Goal: Task Accomplishment & Management: Complete application form

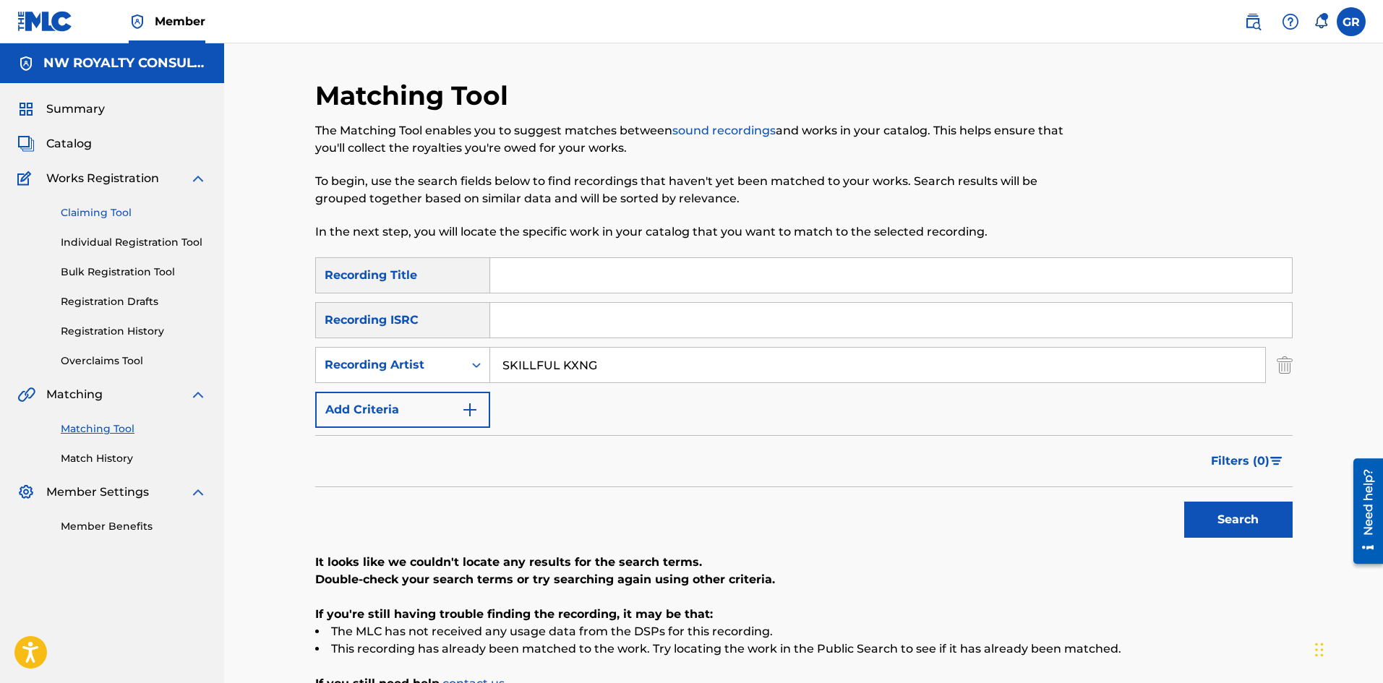
click at [113, 210] on link "Claiming Tool" at bounding box center [134, 212] width 146 height 15
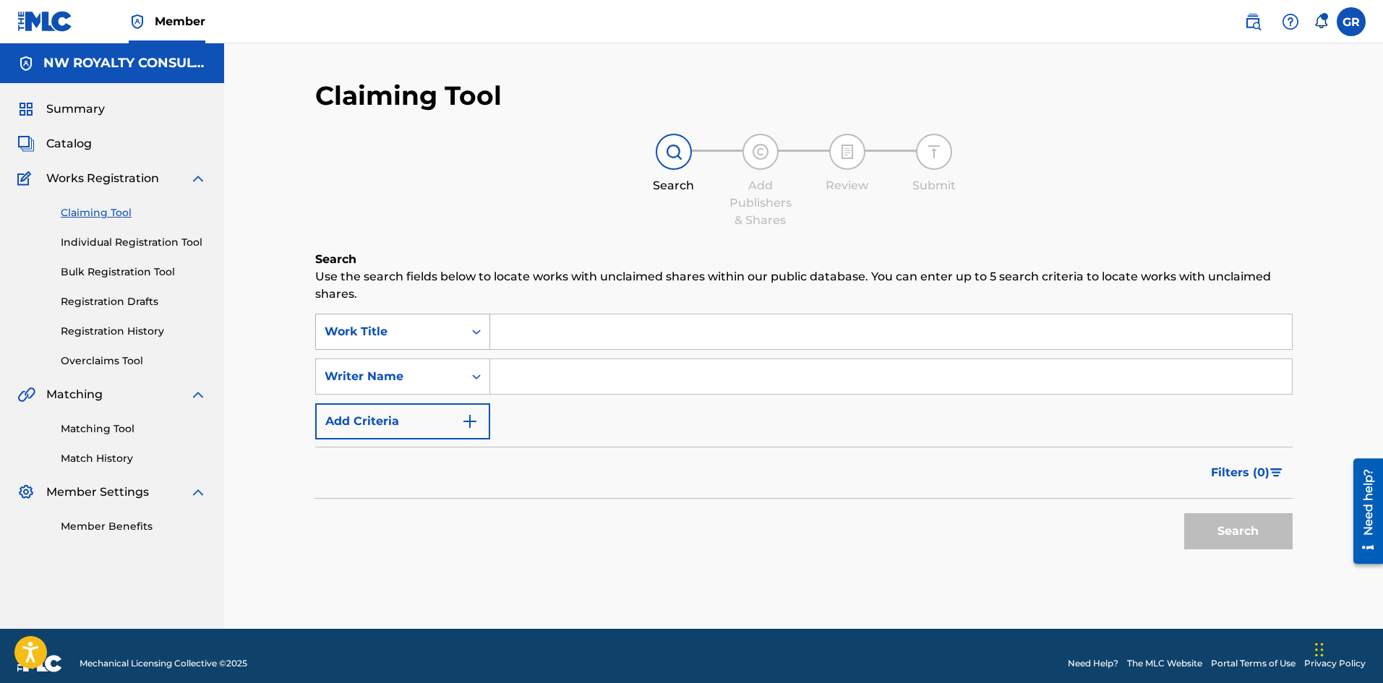
click at [440, 334] on div "Work Title" at bounding box center [390, 331] width 130 height 17
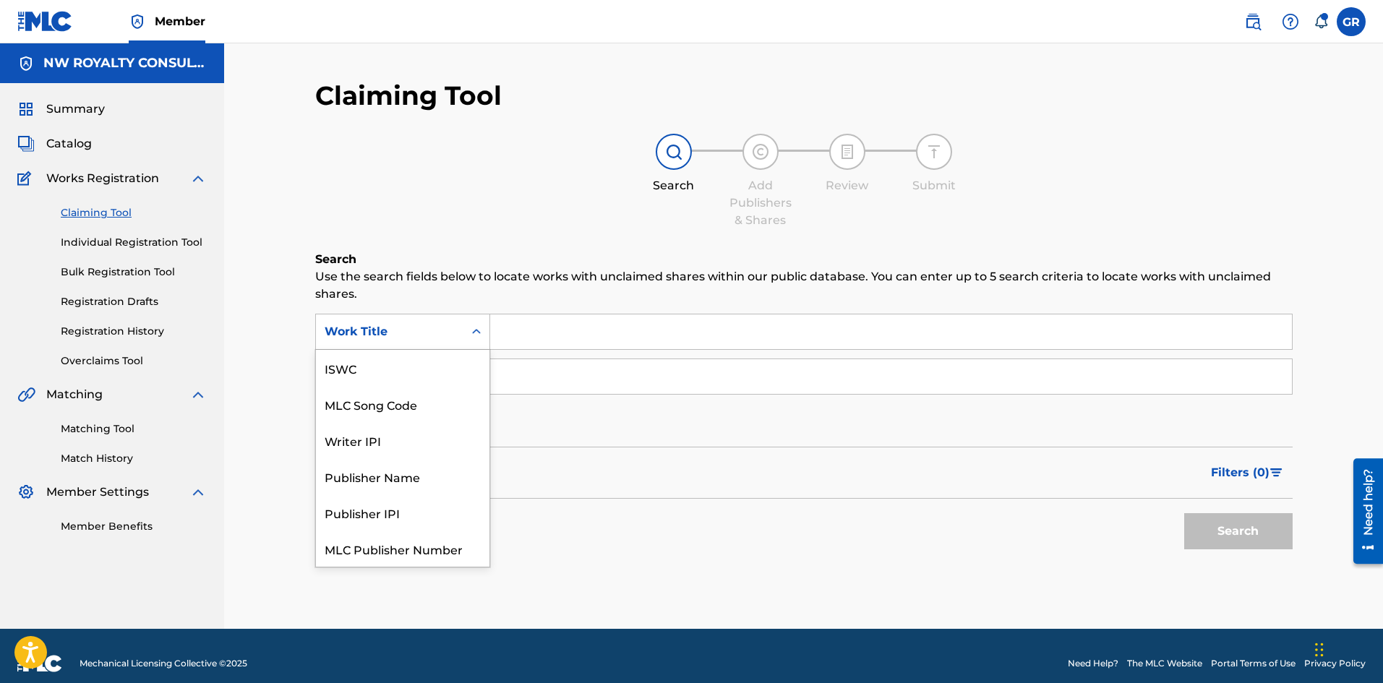
scroll to position [36, 0]
click at [390, 365] on div "MLC Song Code" at bounding box center [403, 368] width 174 height 36
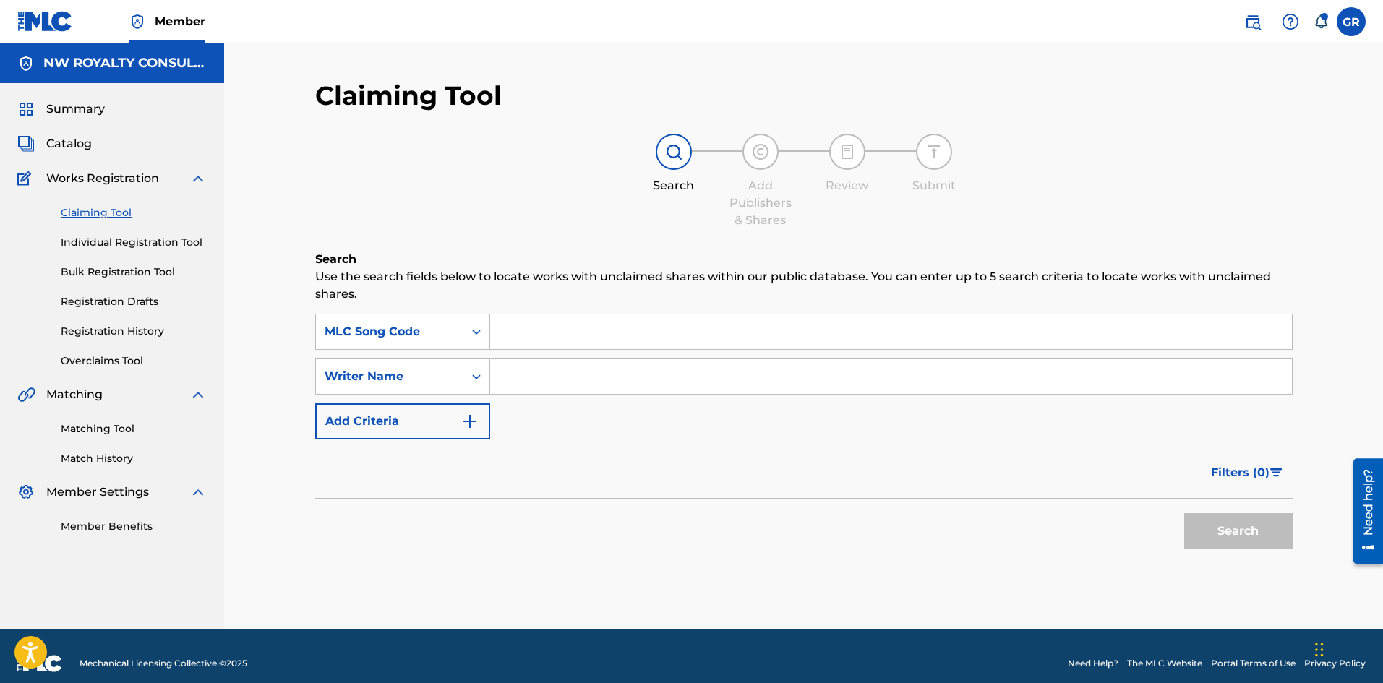
click at [537, 333] on input "Search Form" at bounding box center [891, 332] width 802 height 35
paste input "SE0J2S"
type input "SE0J2S"
click at [1233, 531] on button "Search" at bounding box center [1238, 531] width 108 height 36
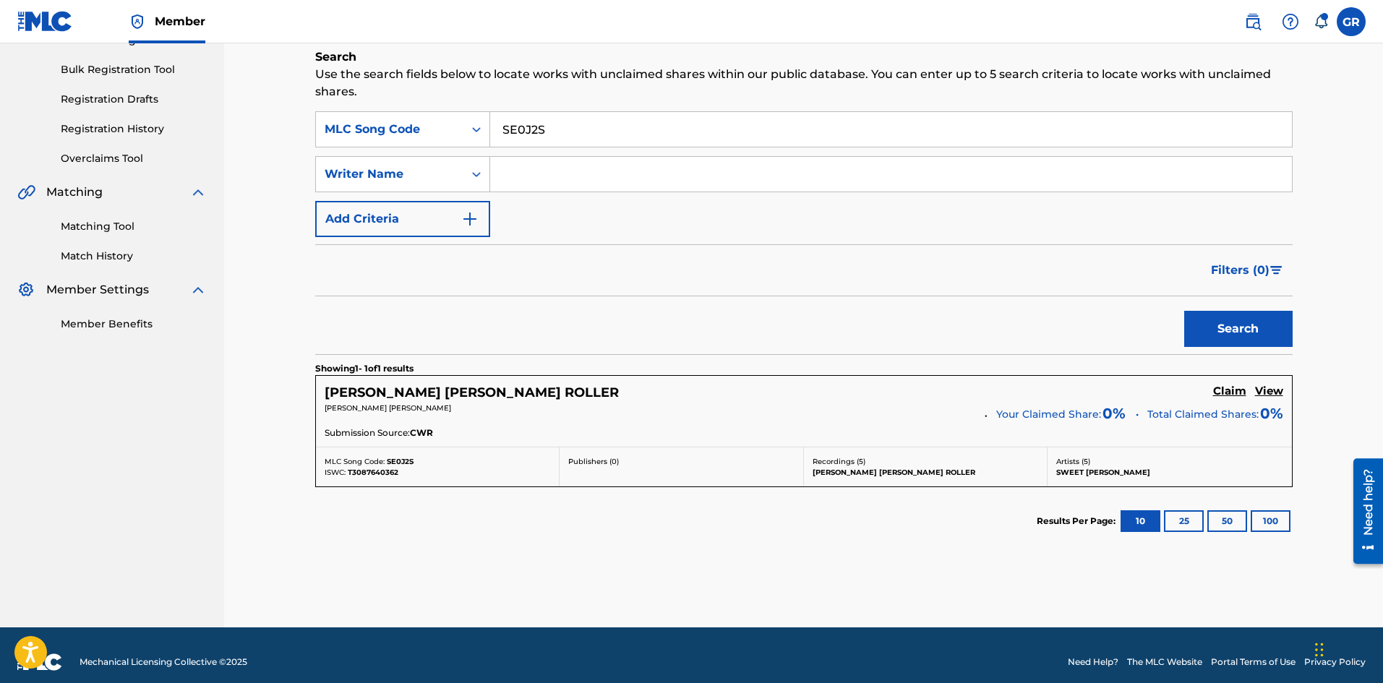
scroll to position [216, 0]
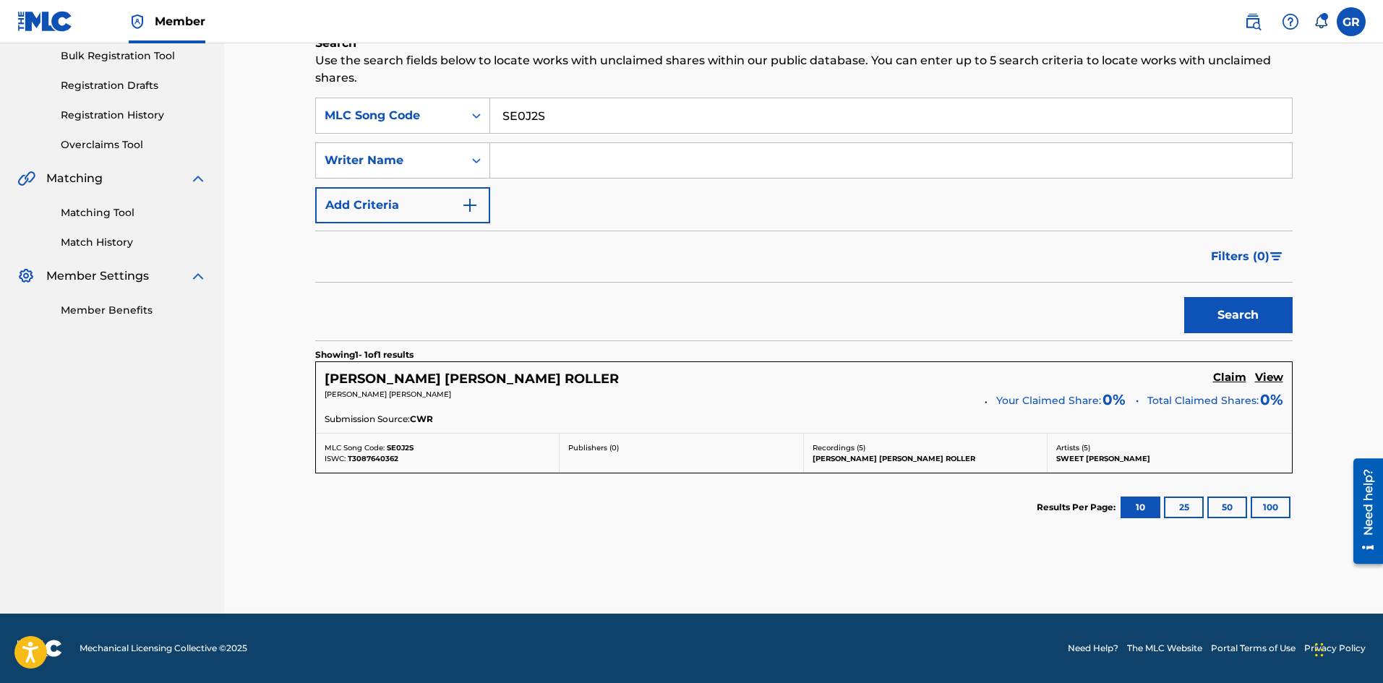
click at [377, 457] on span "T3087640362" at bounding box center [373, 458] width 51 height 9
copy span "T3087640362"
click at [1226, 377] on h5 "Claim" at bounding box center [1229, 378] width 33 height 14
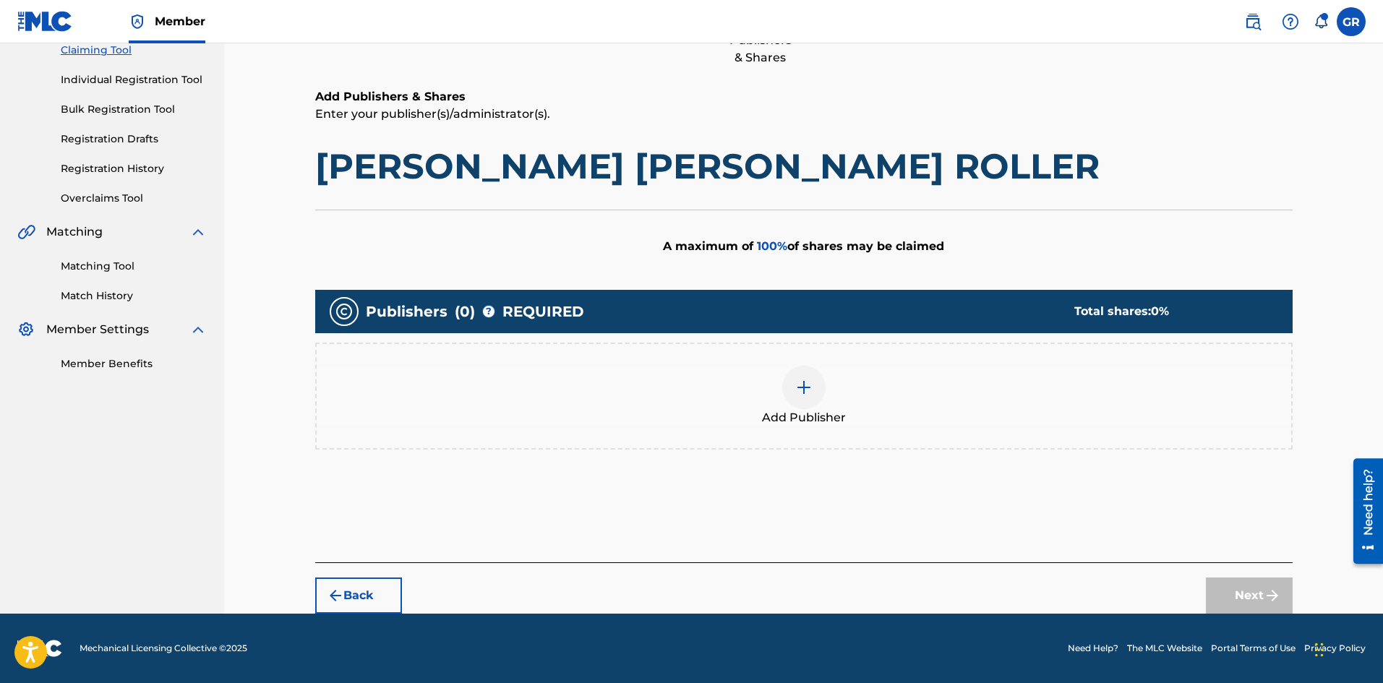
scroll to position [163, 0]
click at [808, 388] on img at bounding box center [803, 387] width 17 height 17
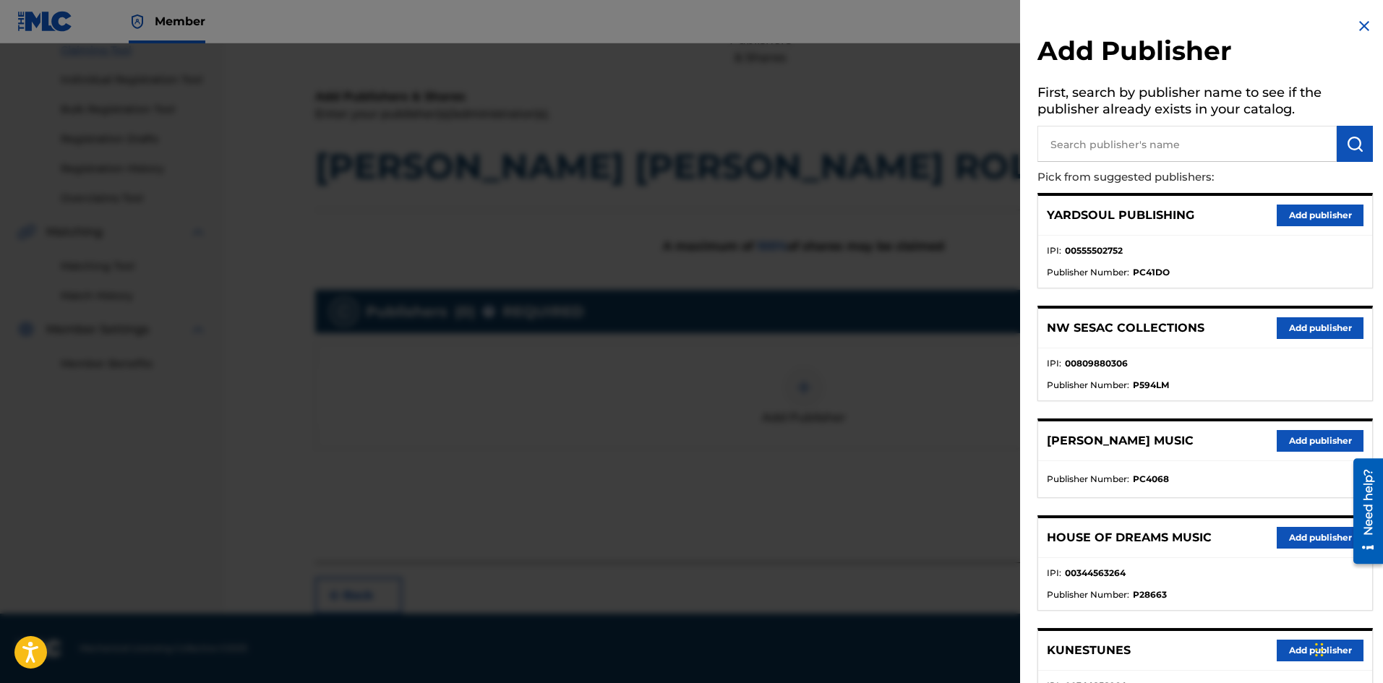
click at [1102, 134] on input "text" at bounding box center [1187, 144] width 299 height 36
type input "JACK"
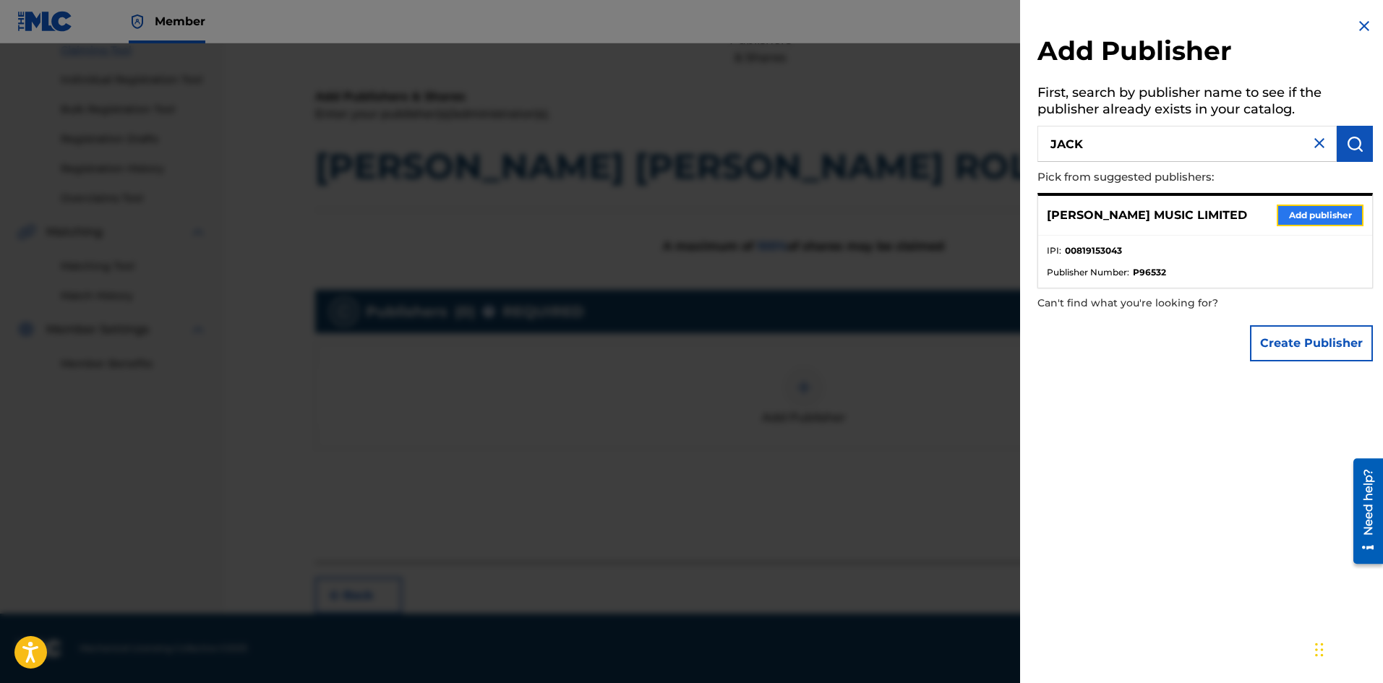
click at [1328, 210] on button "Add publisher" at bounding box center [1320, 216] width 87 height 22
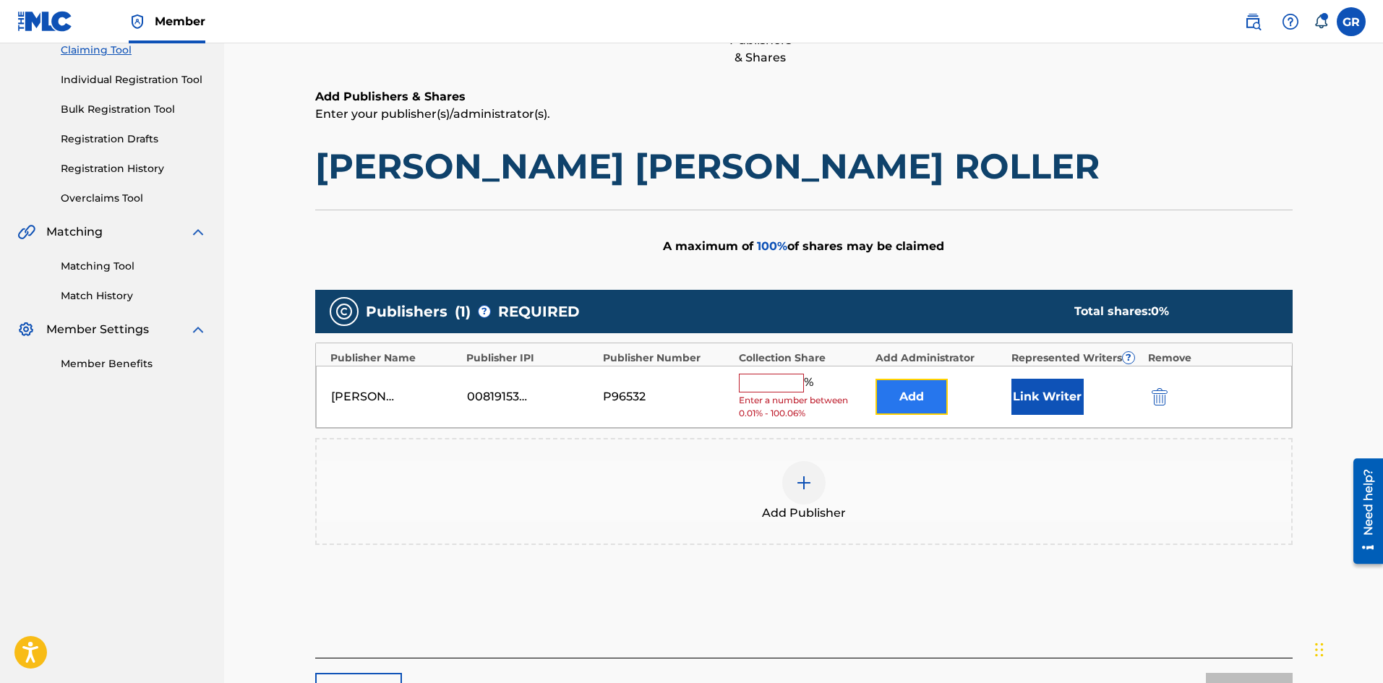
click at [913, 398] on button "Add" at bounding box center [912, 397] width 72 height 36
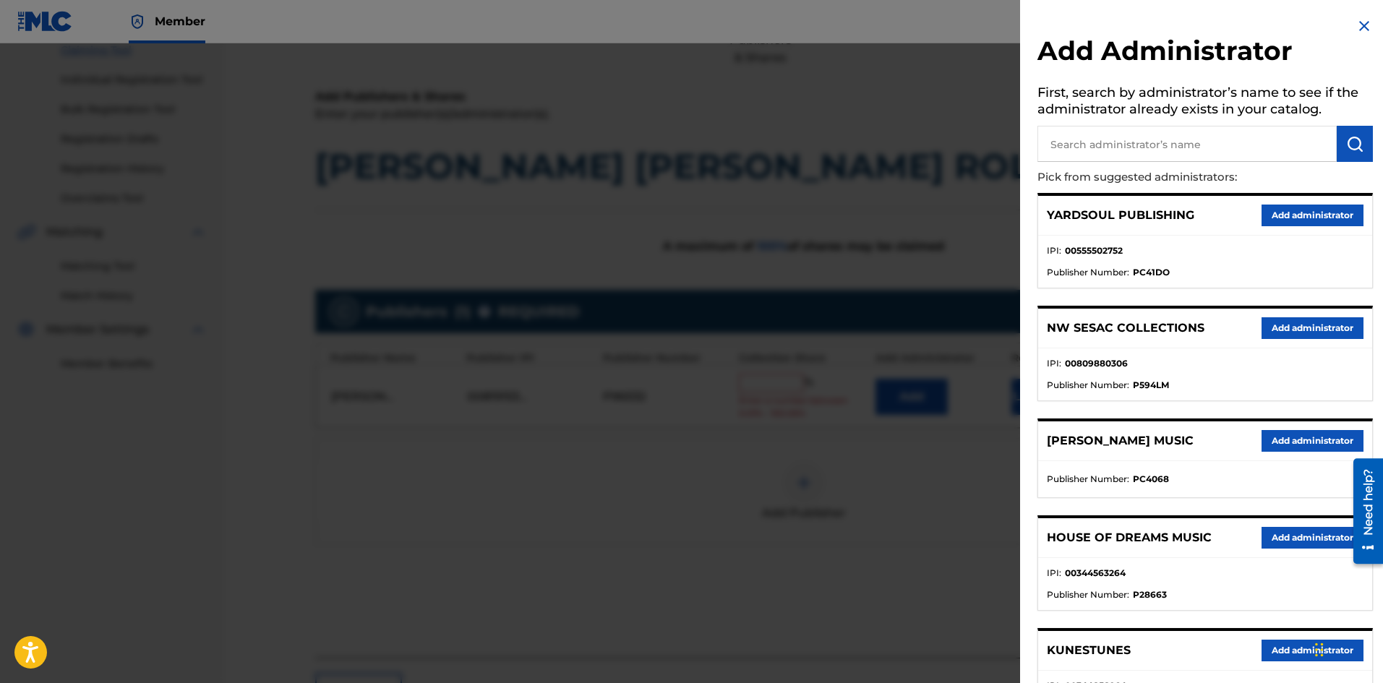
click at [1137, 143] on input "text" at bounding box center [1187, 144] width 299 height 36
type input "NW COLL"
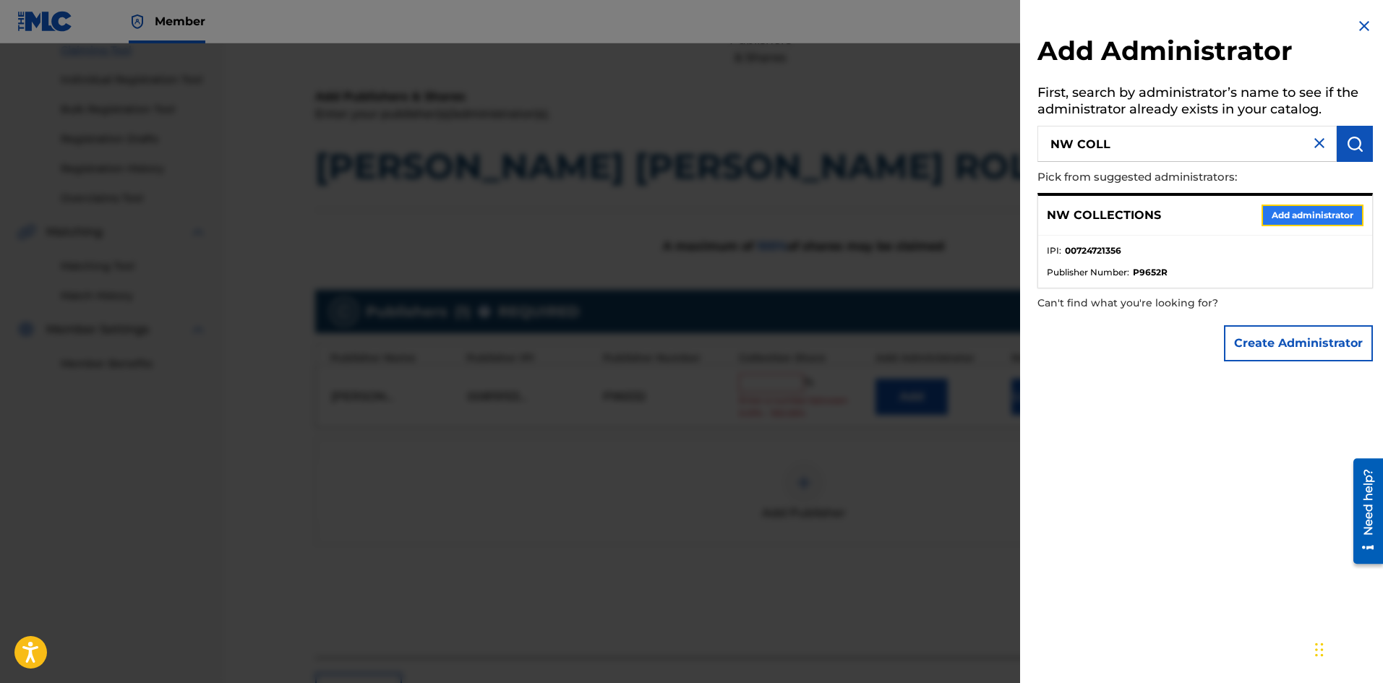
click at [1289, 213] on button "Add administrator" at bounding box center [1313, 216] width 102 height 22
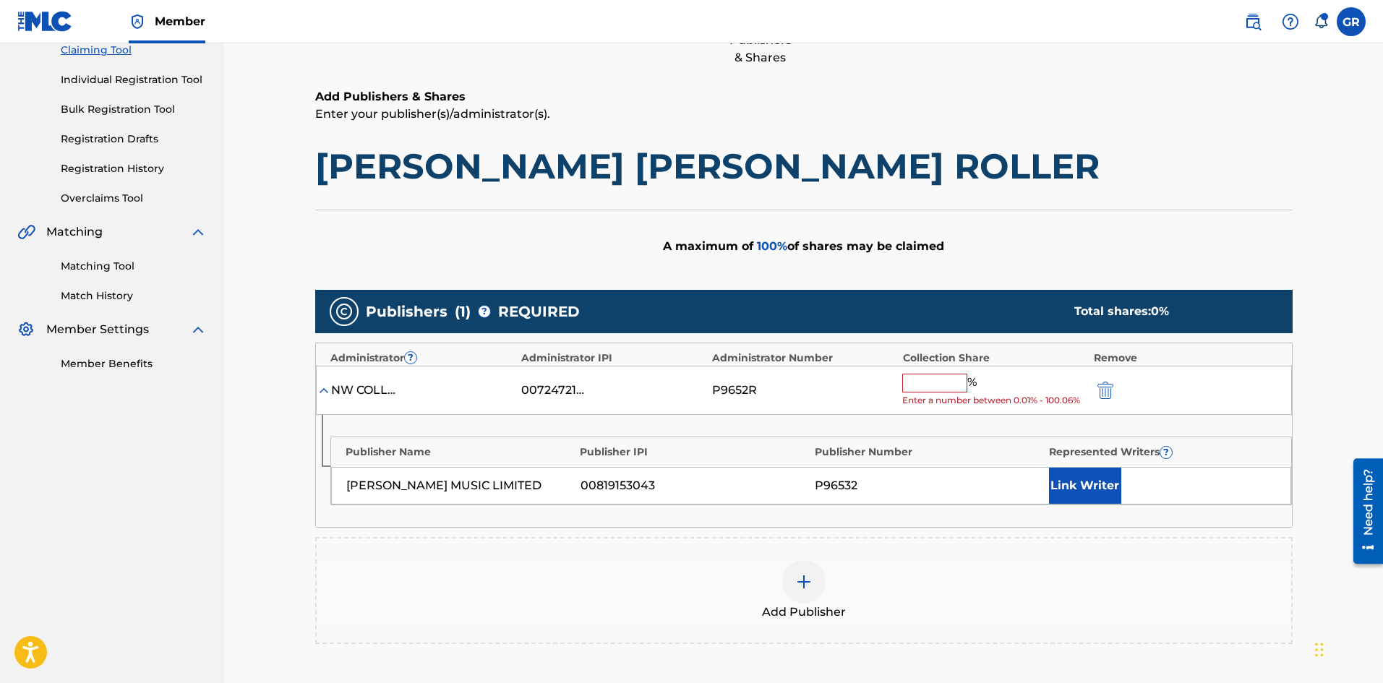
click at [930, 380] on input "text" at bounding box center [934, 383] width 65 height 19
type input "25"
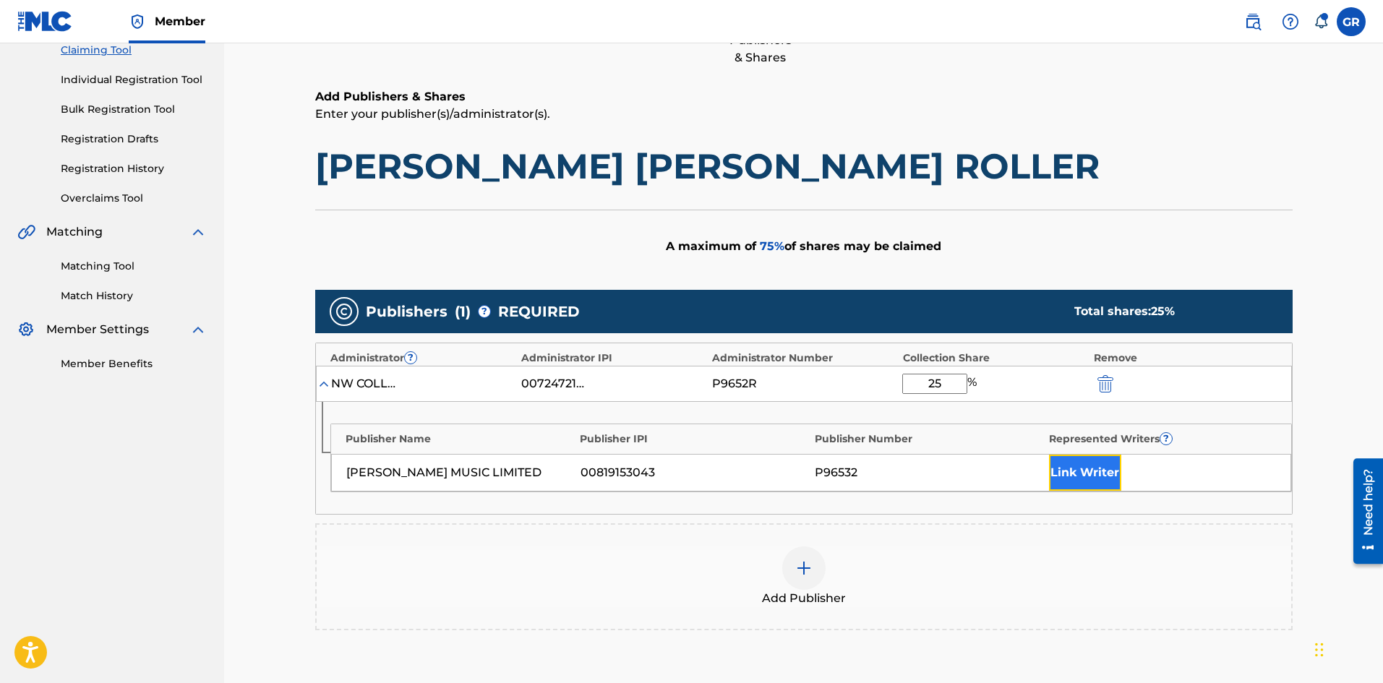
click at [1084, 474] on button "Link Writer" at bounding box center [1085, 473] width 72 height 36
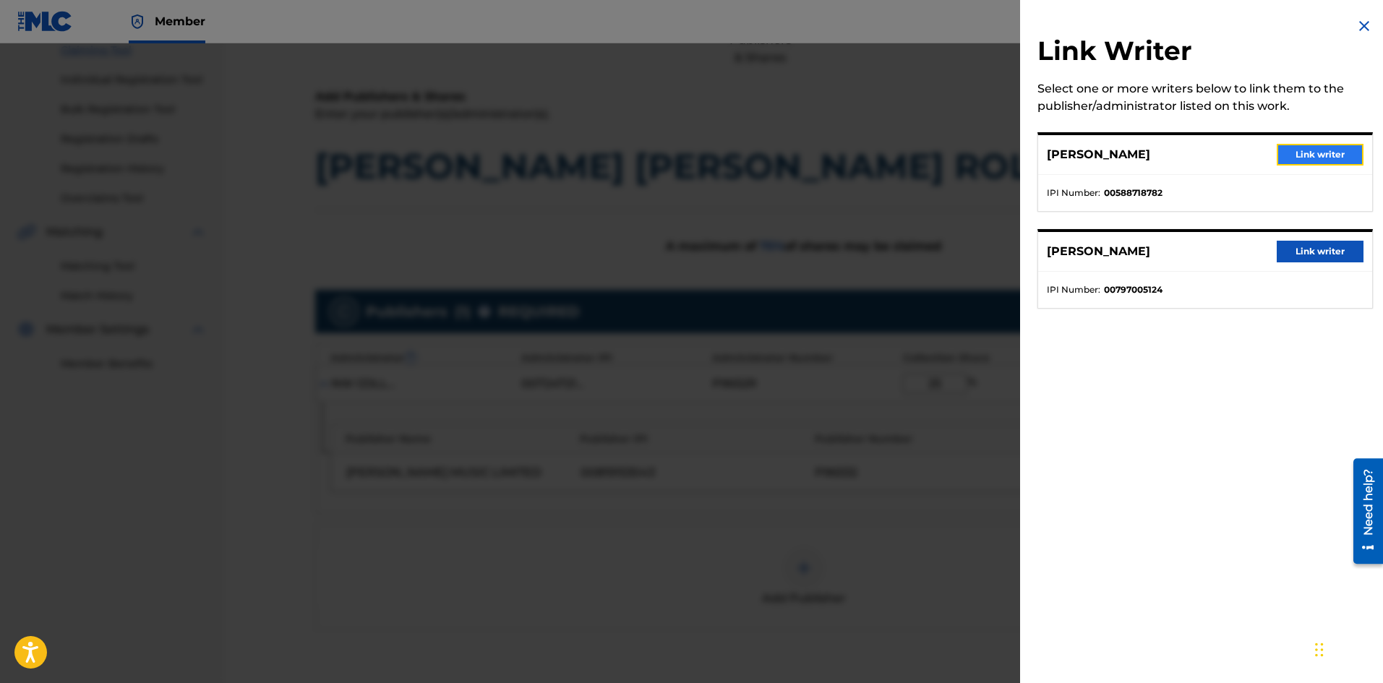
click at [1312, 153] on button "Link writer" at bounding box center [1320, 155] width 87 height 22
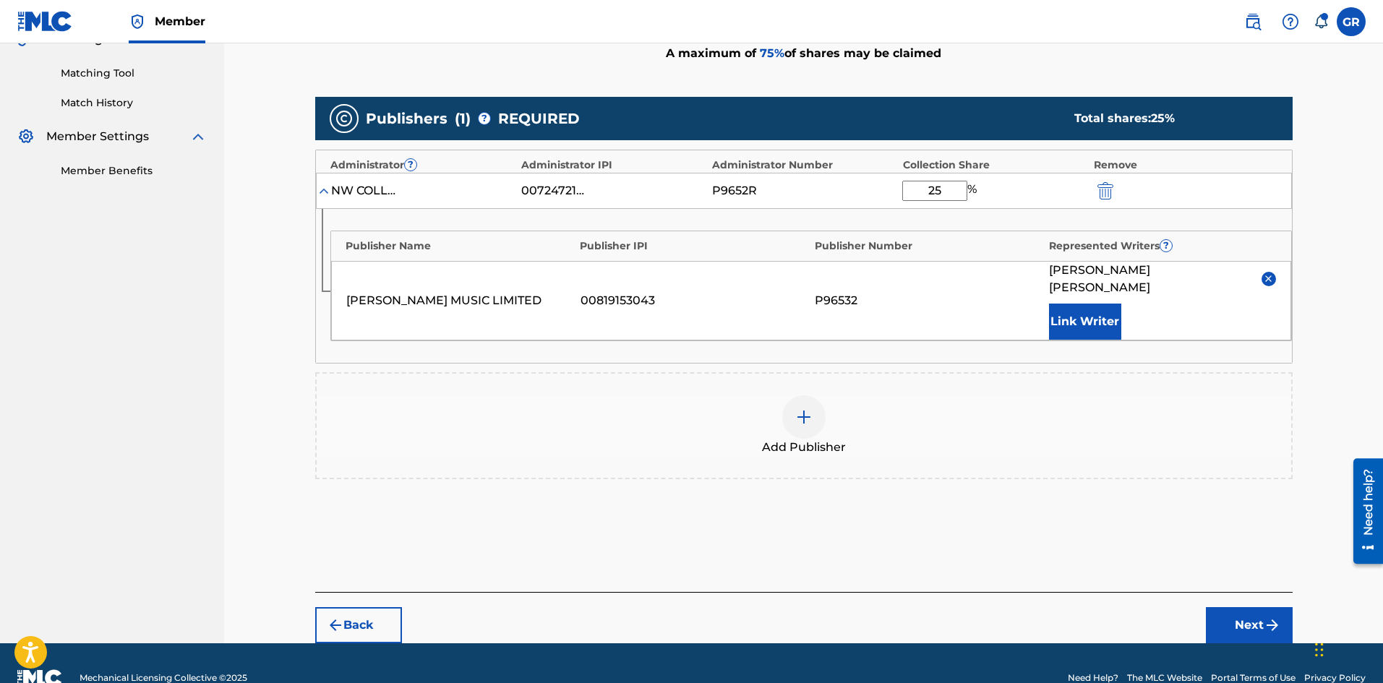
scroll to position [368, 0]
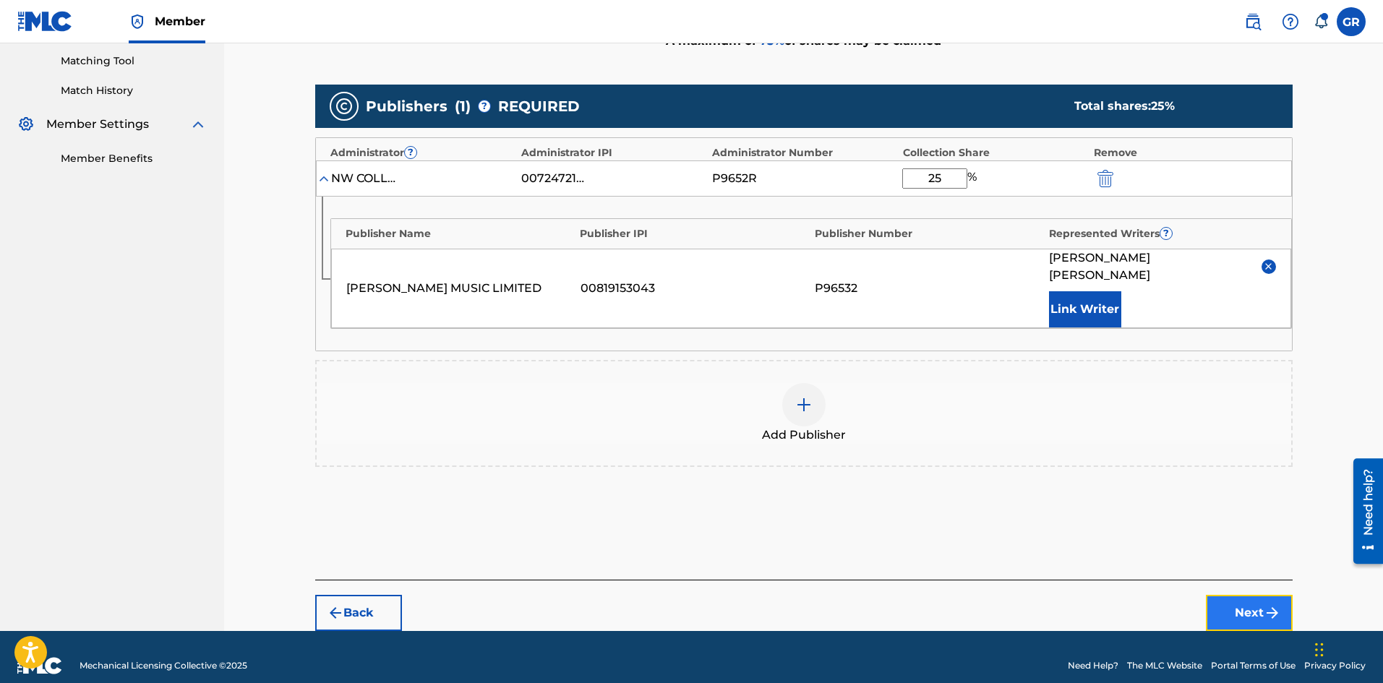
click at [1246, 595] on button "Next" at bounding box center [1249, 613] width 87 height 36
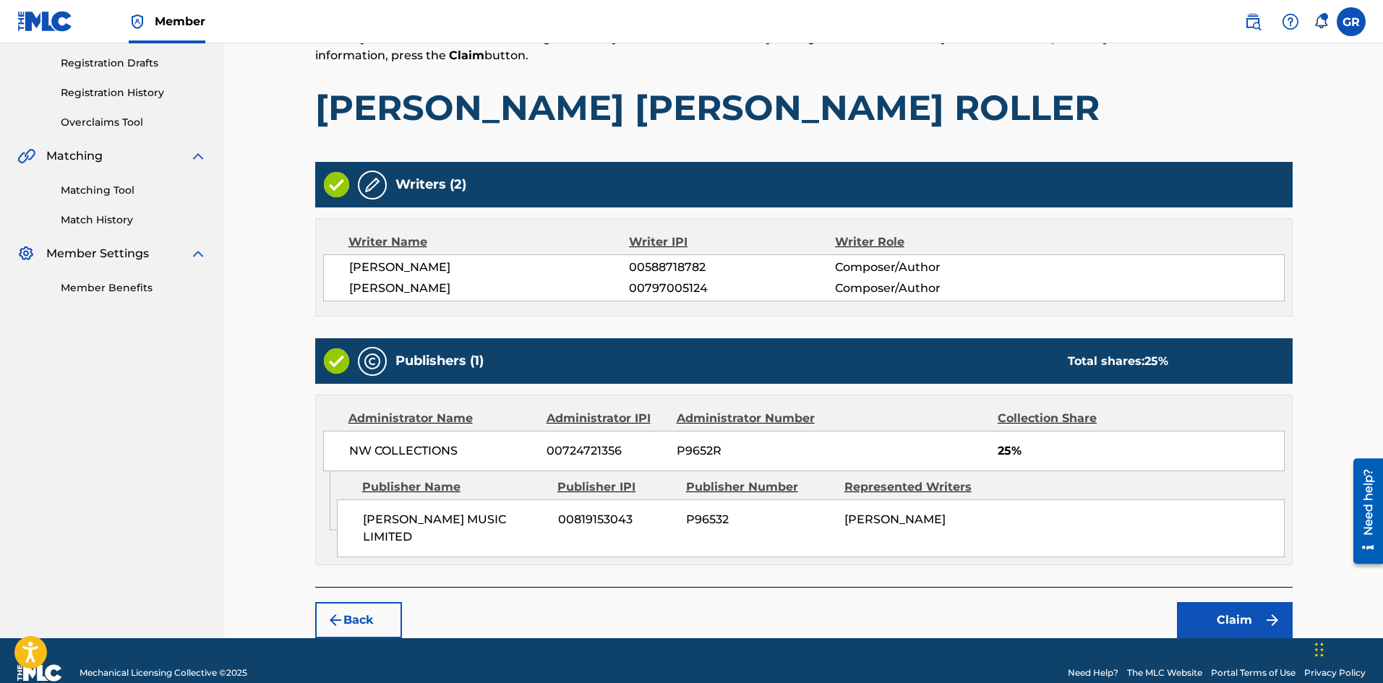
scroll to position [249, 0]
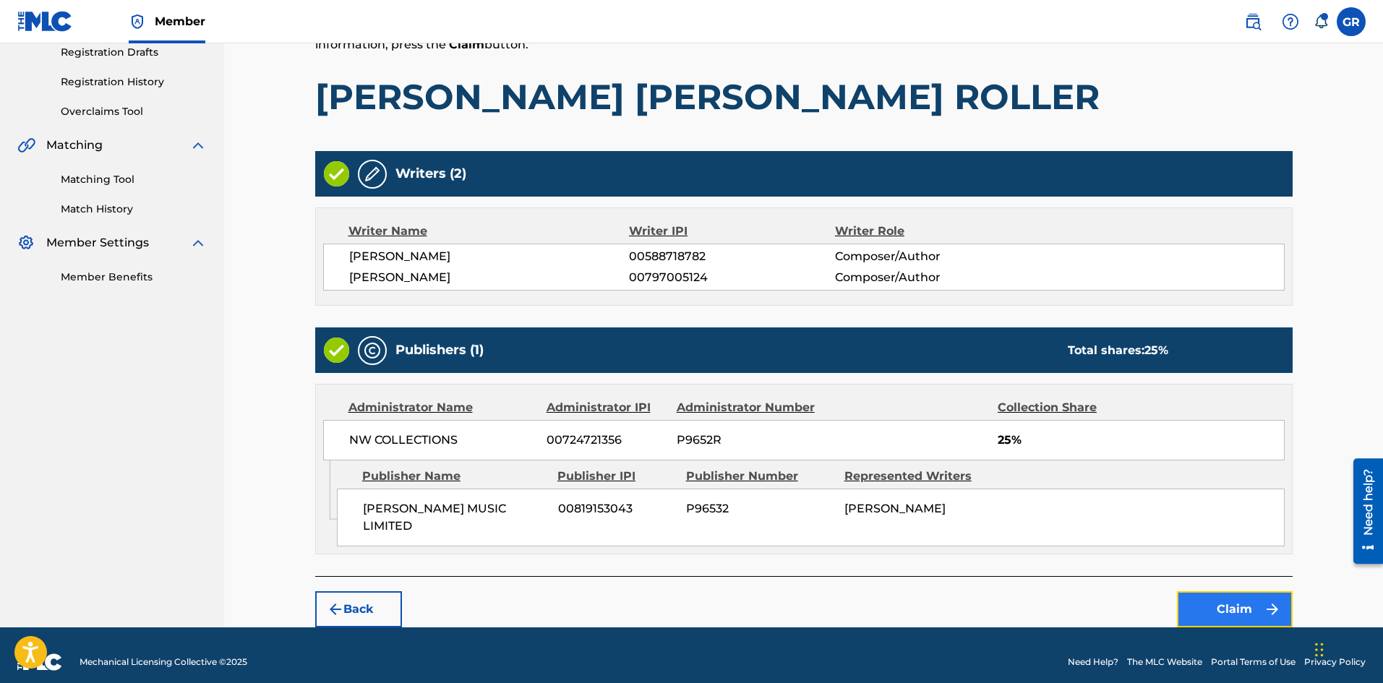
click at [1245, 591] on button "Claim" at bounding box center [1235, 609] width 116 height 36
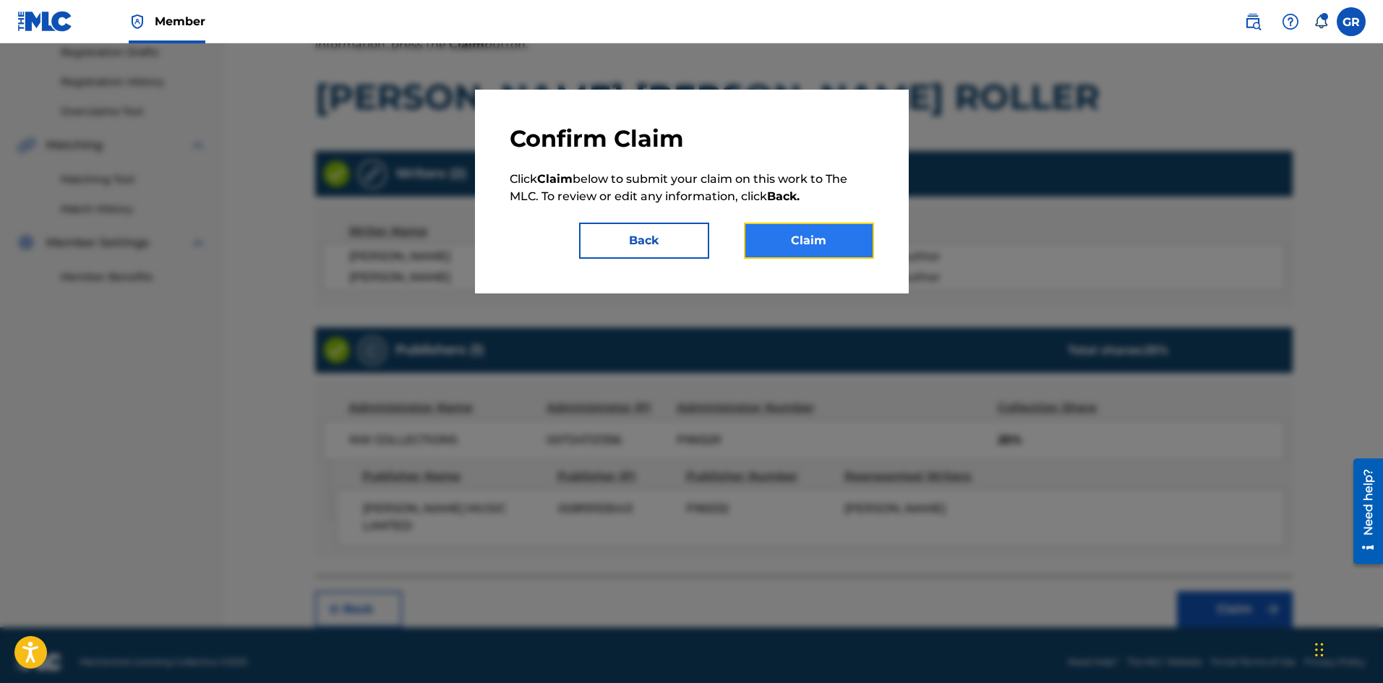
click at [821, 234] on button "Claim" at bounding box center [809, 241] width 130 height 36
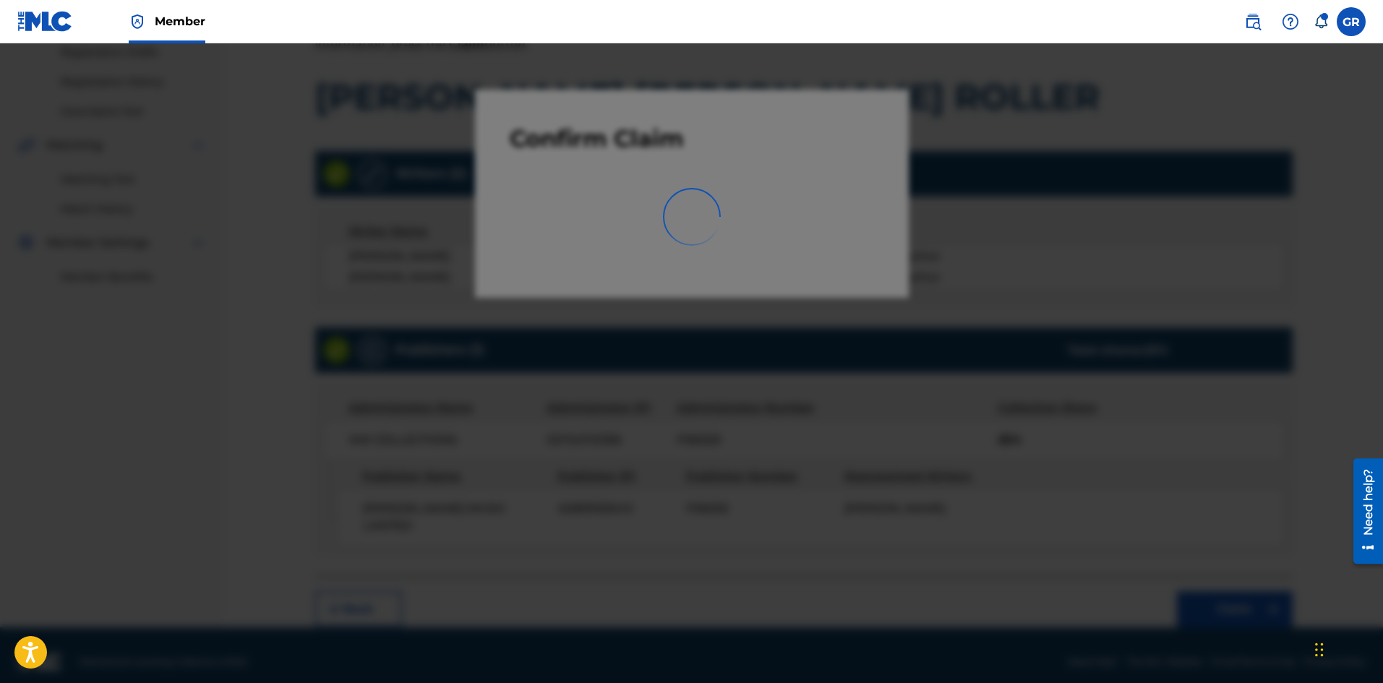
scroll to position [0, 0]
